Goal: Information Seeking & Learning: Check status

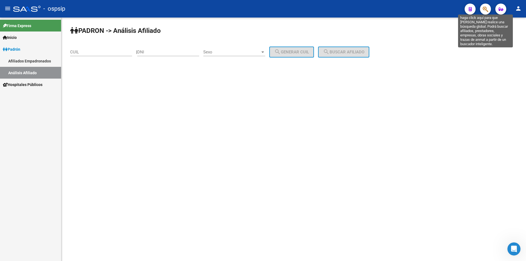
click at [485, 9] on icon "button" at bounding box center [485, 9] width 5 height 6
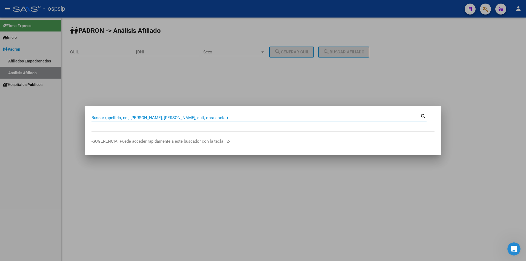
paste input "33747552"
type input "33747552"
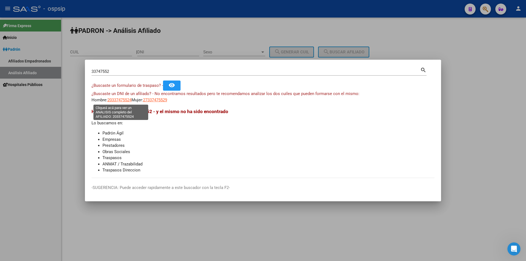
click at [119, 100] on span "20337475524" at bounding box center [119, 100] width 24 height 5
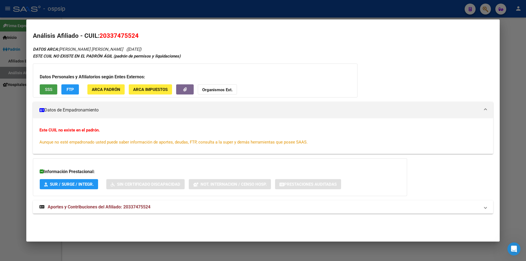
click at [51, 90] on span "SSS" at bounding box center [48, 89] width 7 height 5
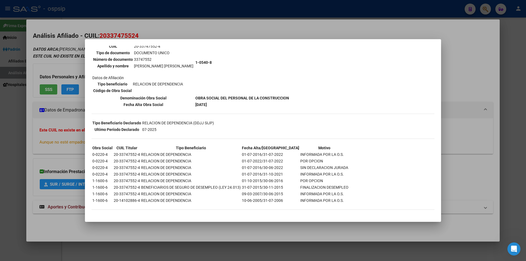
scroll to position [26, 0]
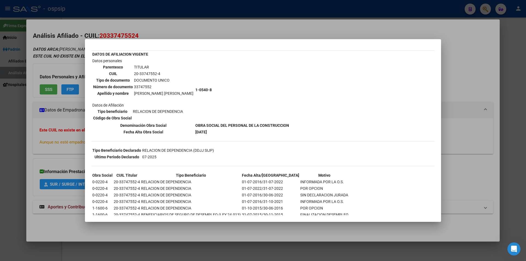
click at [279, 33] on div at bounding box center [263, 130] width 526 height 261
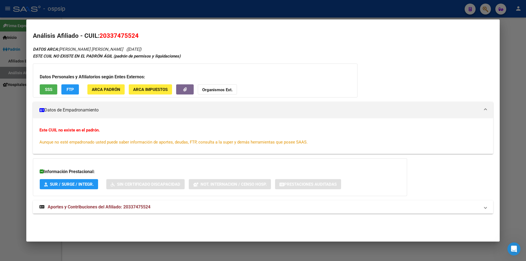
click at [117, 207] on span "Aportes y Contribuciones del Afiliado: 20337475524" at bounding box center [99, 206] width 103 height 5
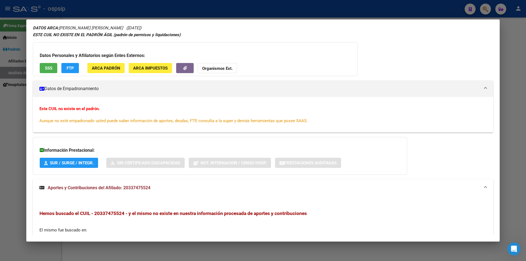
scroll to position [0, 0]
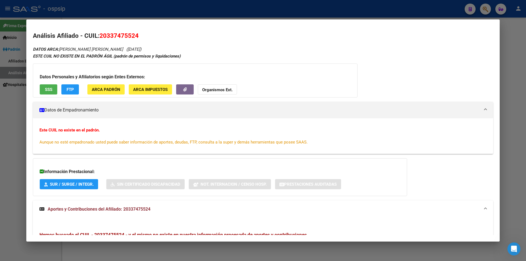
click at [44, 89] on button "SSS" at bounding box center [49, 89] width 18 height 10
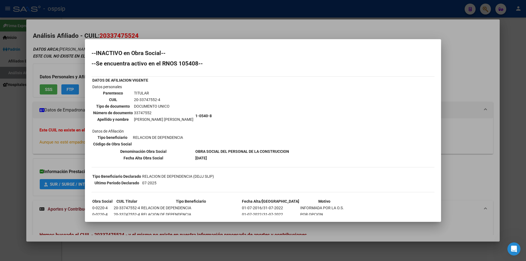
click at [395, 30] on div at bounding box center [263, 130] width 526 height 261
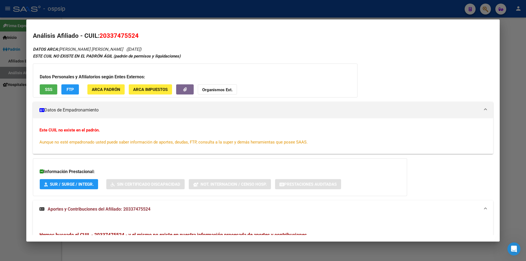
click at [348, 7] on div at bounding box center [263, 130] width 526 height 261
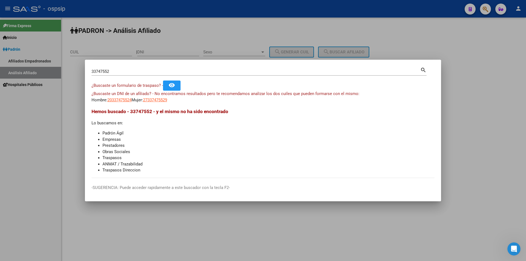
click at [268, 41] on div at bounding box center [263, 130] width 526 height 261
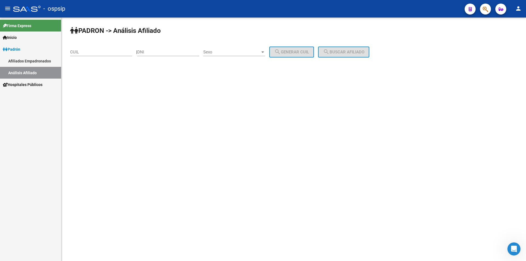
click at [482, 8] on button "button" at bounding box center [485, 9] width 11 height 11
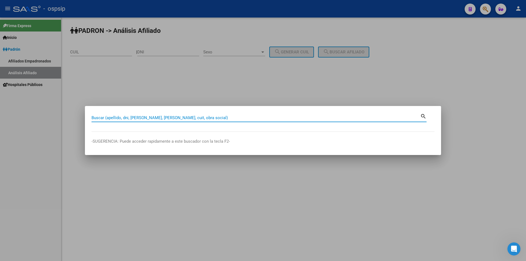
paste input "20337475524"
type input "20337475524"
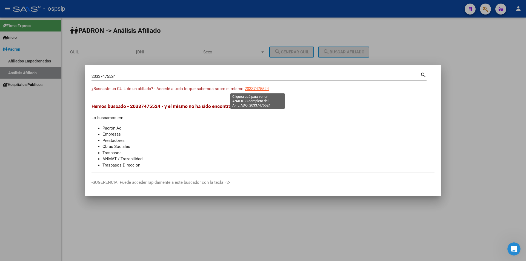
click at [255, 90] on span "20337475524" at bounding box center [257, 88] width 24 height 5
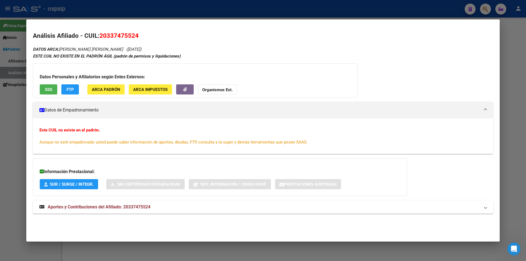
click at [52, 92] on span "SSS" at bounding box center [48, 89] width 7 height 5
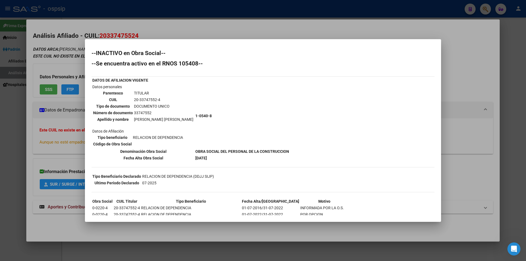
drag, startPoint x: 93, startPoint y: 79, endPoint x: 289, endPoint y: 181, distance: 221.1
click at [289, 181] on div "--INACTIVO en Obra Social-- --Se encuentra activo en el RNOS 105408-- DATOS DE …" at bounding box center [262, 159] width 343 height 218
copy div "DATOS DE AFILIACION VIGENTE Datos personales Parentesco TITULAR CUIL 20-3374755…"
click at [342, 33] on div at bounding box center [263, 130] width 526 height 261
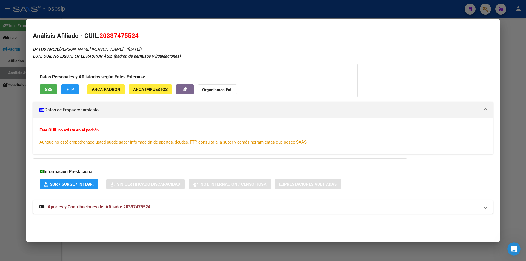
click at [232, 15] on div at bounding box center [263, 130] width 526 height 261
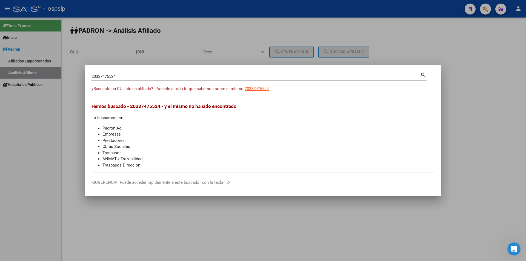
click at [235, 13] on div at bounding box center [263, 130] width 526 height 261
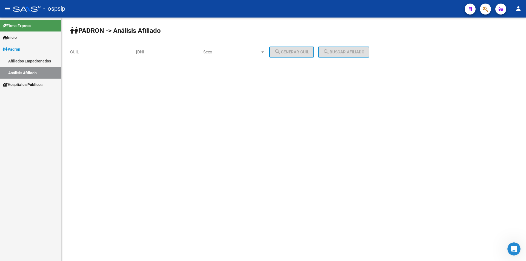
click at [237, 13] on div "- ospsip" at bounding box center [236, 9] width 447 height 12
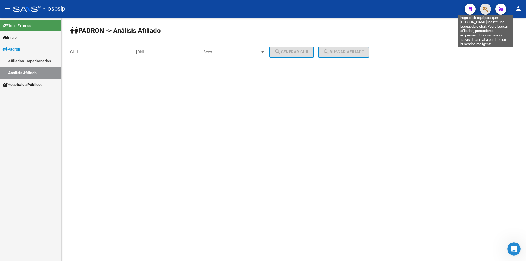
click at [484, 9] on icon "button" at bounding box center [485, 9] width 5 height 6
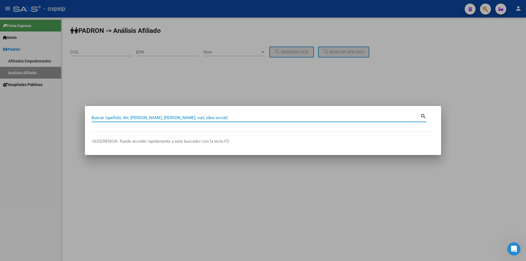
drag, startPoint x: 203, startPoint y: 118, endPoint x: 196, endPoint y: 119, distance: 6.6
click at [196, 119] on input "Buscar (apellido, dni, [PERSON_NAME], [PERSON_NAME], cuit, obra social)" at bounding box center [255, 117] width 329 height 5
click at [196, 116] on input "Buscar (apellido, dni, [PERSON_NAME], [PERSON_NAME], cuit, obra social)" at bounding box center [255, 117] width 329 height 5
type input "42444782"
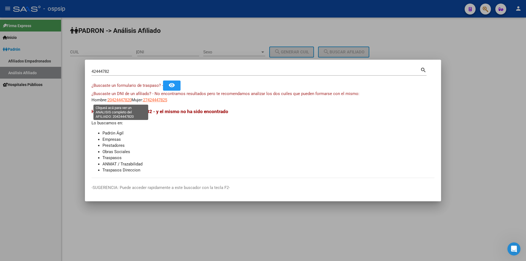
click at [119, 98] on span "20424447820" at bounding box center [119, 100] width 24 height 5
type textarea "20424447820"
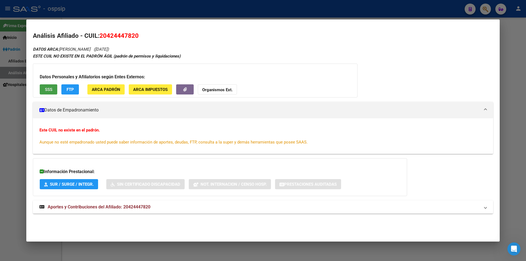
click at [51, 91] on span "SSS" at bounding box center [48, 89] width 7 height 5
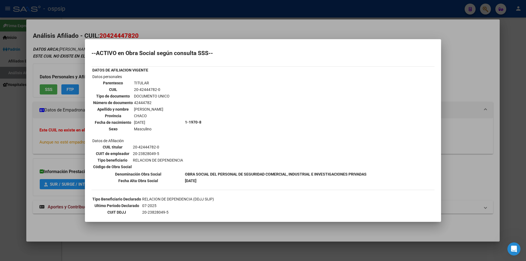
click at [208, 30] on div at bounding box center [263, 130] width 526 height 261
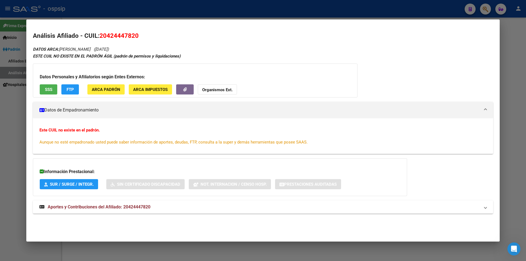
click at [343, 16] on div at bounding box center [263, 130] width 526 height 261
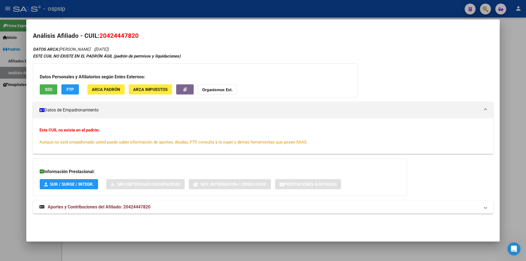
click at [343, 16] on div at bounding box center [263, 130] width 526 height 261
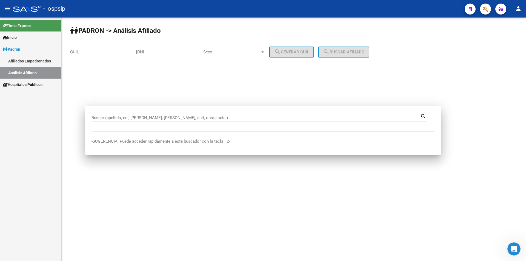
drag, startPoint x: 343, startPoint y: 16, endPoint x: 391, endPoint y: 16, distance: 47.4
click at [343, 16] on mat-toolbar "menu - ospsip person" at bounding box center [263, 9] width 526 height 18
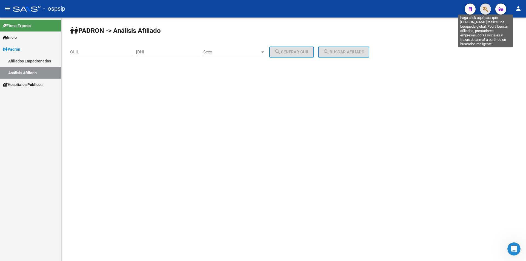
click at [484, 10] on icon "button" at bounding box center [485, 9] width 5 height 6
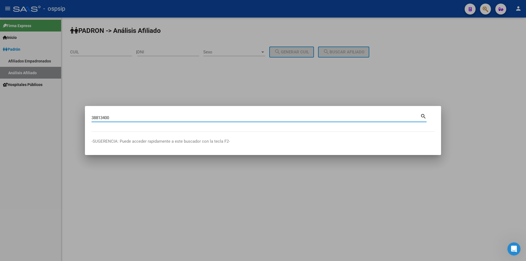
type input "38813400"
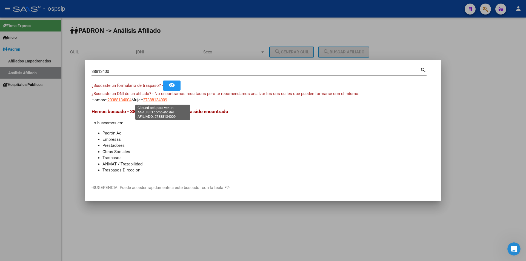
click at [167, 101] on span "27388134009" at bounding box center [155, 100] width 24 height 5
type textarea "27388134009"
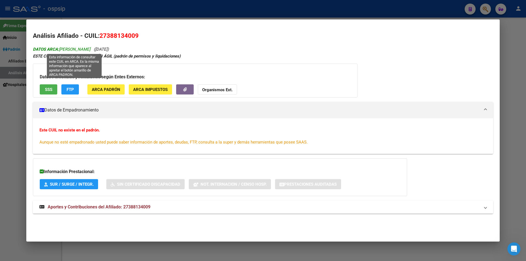
drag, startPoint x: 61, startPoint y: 49, endPoint x: 102, endPoint y: 47, distance: 41.1
click at [90, 47] on span "DATOS ARCA: [PERSON_NAME]" at bounding box center [62, 49] width 58 height 5
copy span "[PERSON_NAME]"
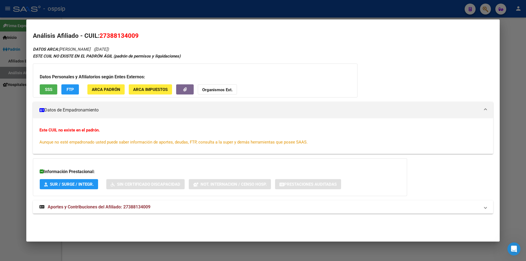
drag, startPoint x: 107, startPoint y: 35, endPoint x: 135, endPoint y: 35, distance: 28.5
click at [135, 35] on span "27388134009" at bounding box center [118, 35] width 39 height 7
copy span "38813400"
click at [245, 9] on div at bounding box center [263, 130] width 526 height 261
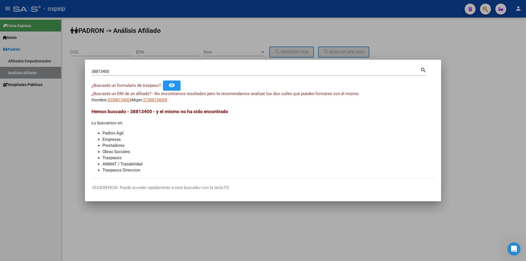
click at [245, 9] on div at bounding box center [263, 130] width 526 height 261
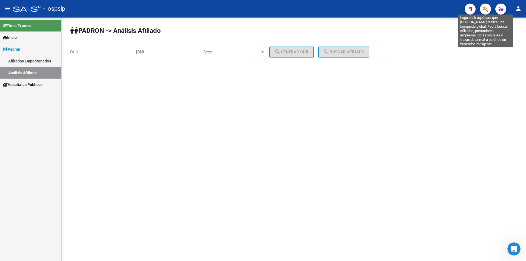
click at [486, 9] on icon "button" at bounding box center [485, 9] width 5 height 6
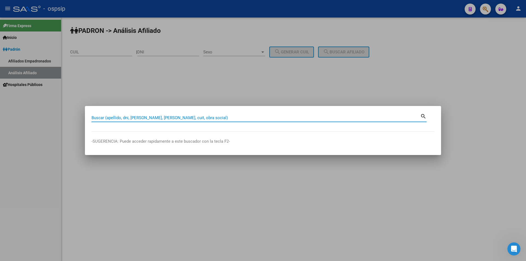
paste input "38813400"
type input "38813400"
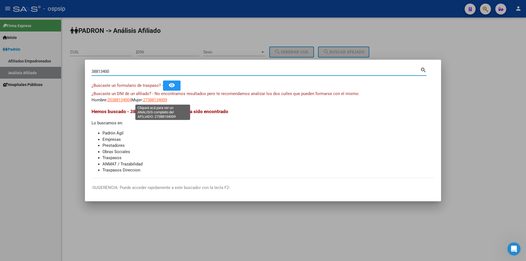
click at [164, 99] on span "27388134009" at bounding box center [155, 100] width 24 height 5
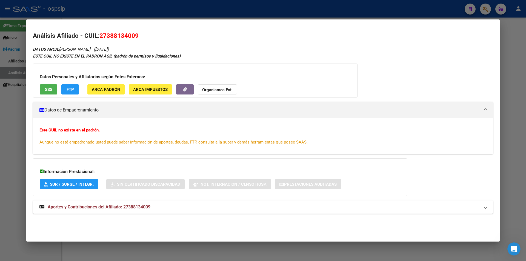
drag, startPoint x: 108, startPoint y: 35, endPoint x: 134, endPoint y: 35, distance: 26.8
click at [134, 35] on span "27388134009" at bounding box center [118, 35] width 39 height 7
copy span "38813400"
click at [125, 36] on span "27388134009" at bounding box center [118, 35] width 39 height 7
drag, startPoint x: 107, startPoint y: 34, endPoint x: 135, endPoint y: 31, distance: 28.2
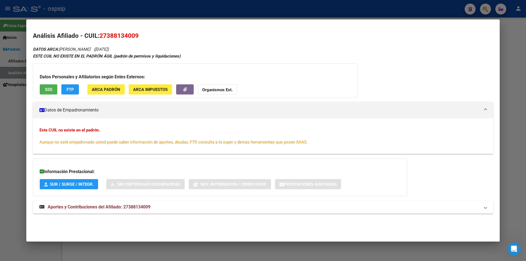
click at [135, 31] on mat-dialog-content "Análisis Afiliado - CUIL: 27388134009 DATOS ARCA: [PERSON_NAME] ([DATE]) ESTE C…" at bounding box center [262, 126] width 473 height 200
copy span "38813400"
